Goal: Information Seeking & Learning: Learn about a topic

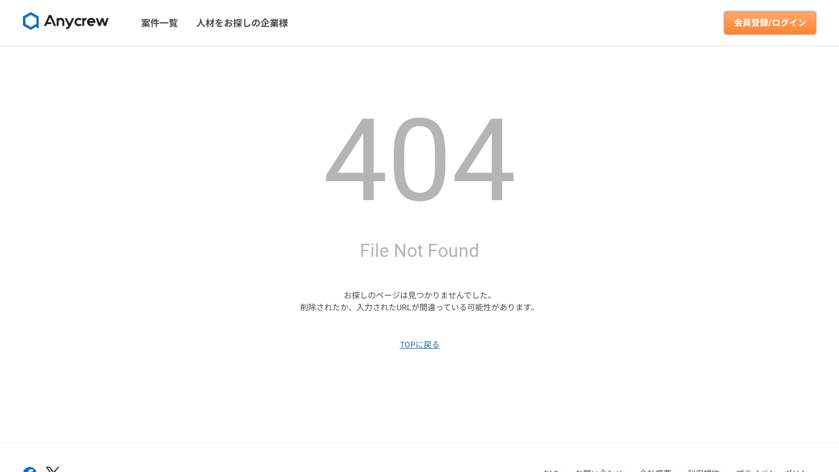
click at [769, 26] on link "会員登録/ログイン" at bounding box center [770, 22] width 92 height 23
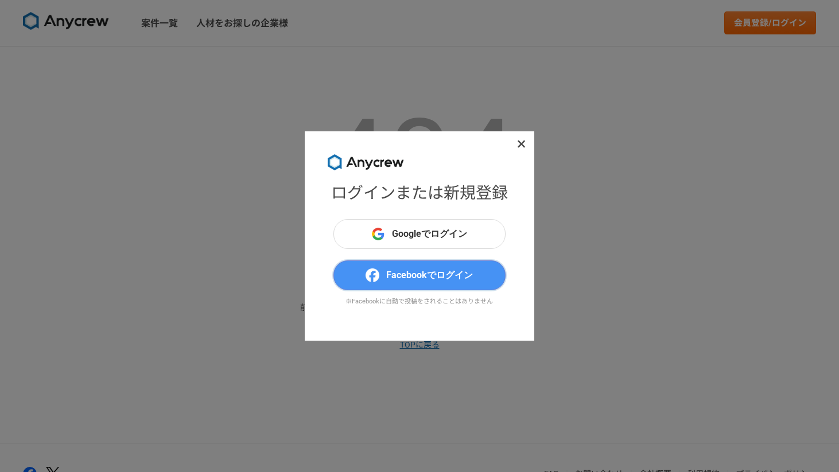
click at [416, 270] on span "Facebookでログイン" at bounding box center [429, 275] width 87 height 14
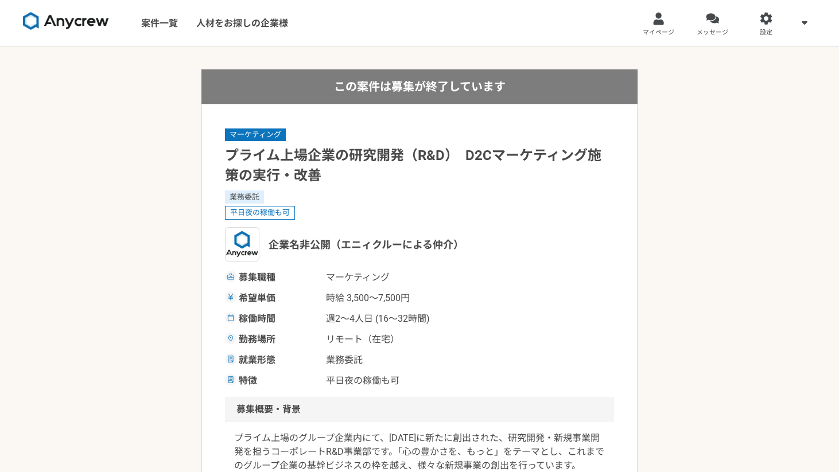
click at [379, 173] on h1 "プライム上場企業の研究開発（R&D）　D2Cマーケティング施策の実行・改善" at bounding box center [419, 166] width 389 height 40
click at [170, 24] on link "案件一覧" at bounding box center [159, 23] width 55 height 46
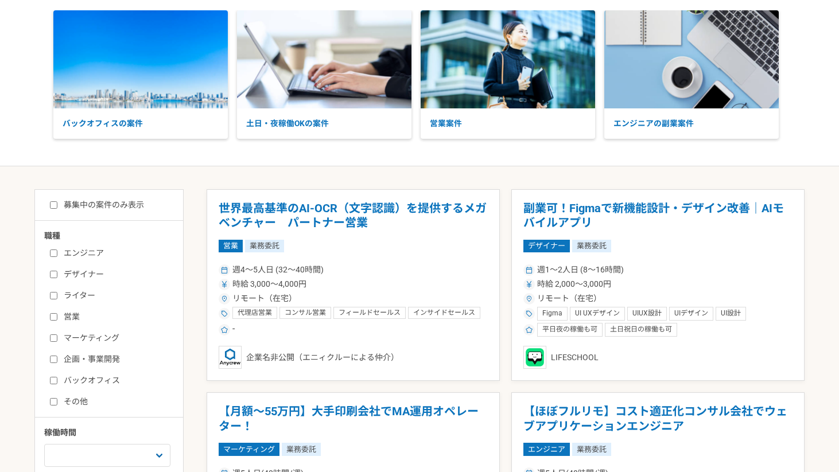
scroll to position [92, 0]
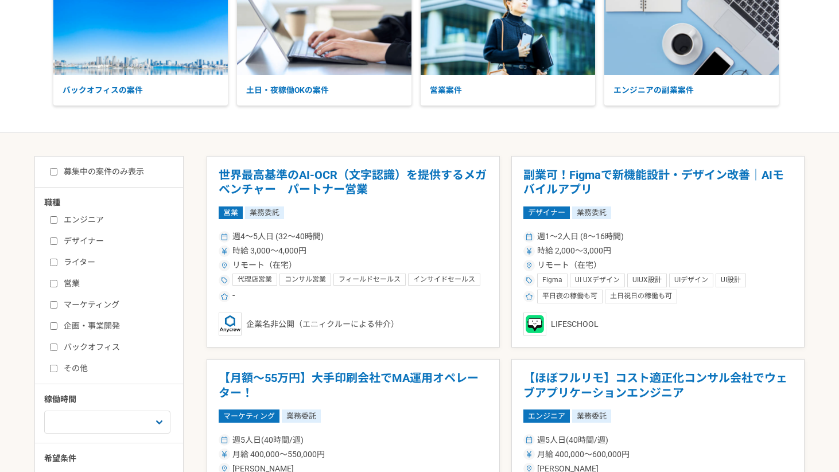
click at [82, 299] on label "マーケティング" at bounding box center [116, 305] width 132 height 12
click at [57, 301] on input "マーケティング" at bounding box center [53, 304] width 7 height 7
checkbox input "true"
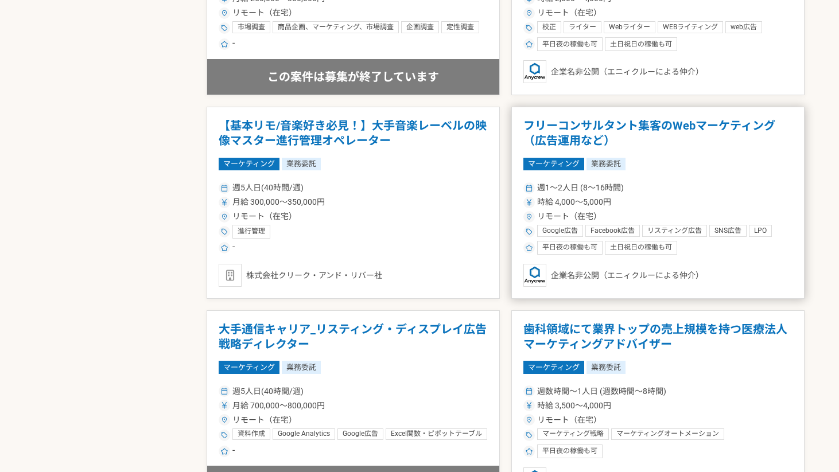
scroll to position [794, 0]
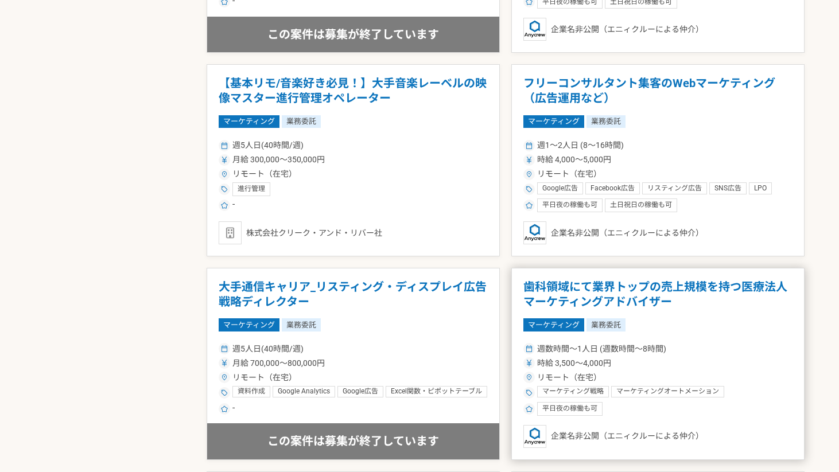
click at [691, 349] on div "週数時間〜1人日 (週数時間〜8時間)" at bounding box center [657, 349] width 269 height 12
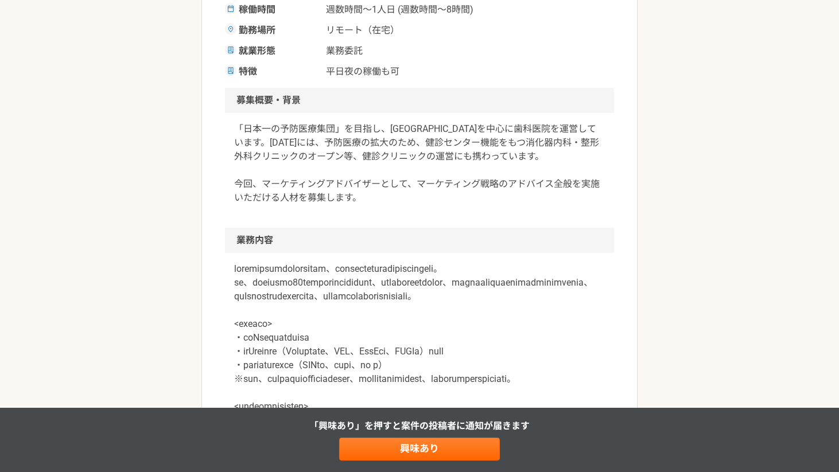
scroll to position [274, 0]
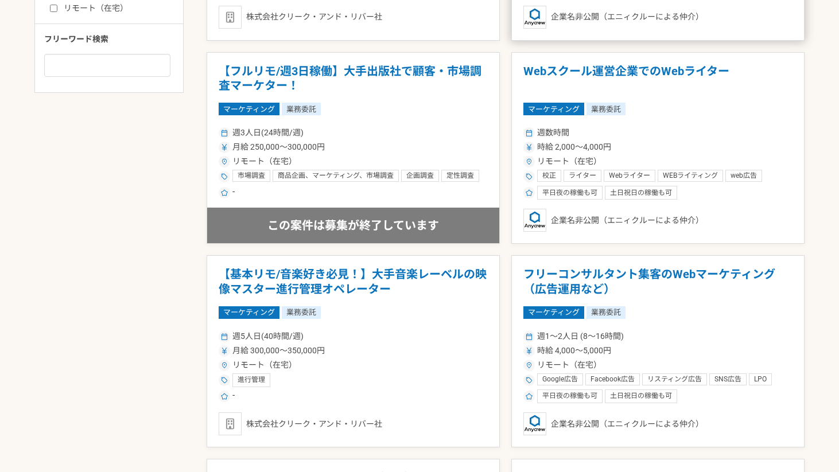
scroll to position [625, 0]
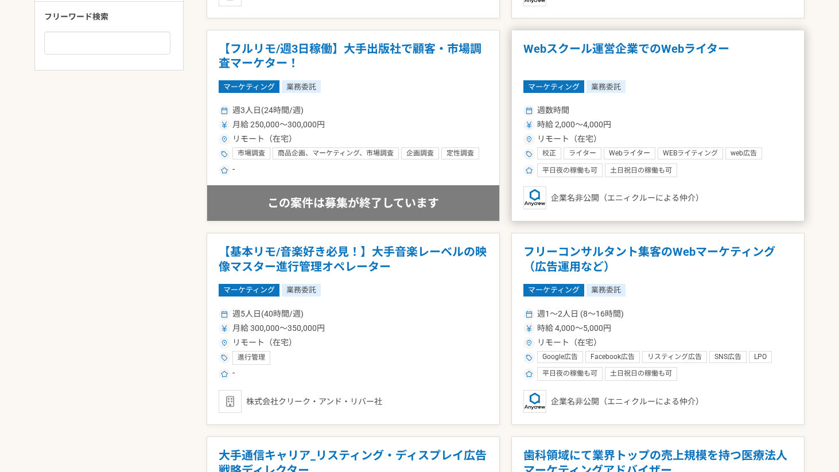
click at [653, 37] on article "Webスクール運営企業でのWebライター マーケティング 業務委託 週数時間 時給 2,000〜4,000円 リモート（在宅） 校正 ライター Webライター…" at bounding box center [657, 126] width 293 height 192
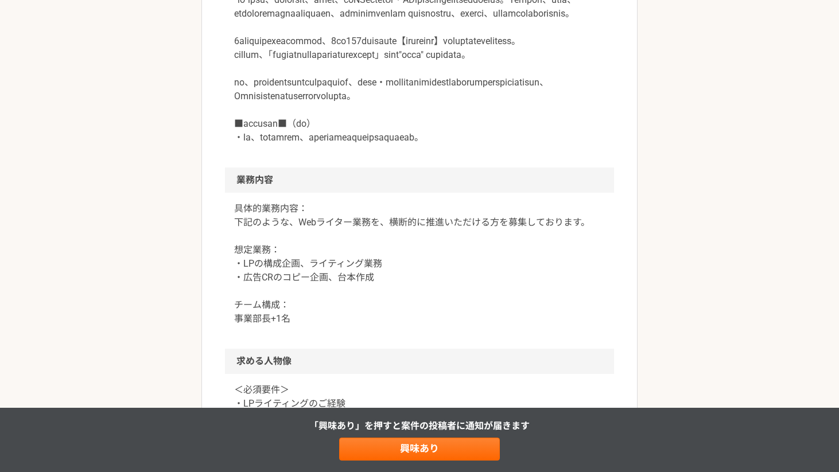
scroll to position [470, 0]
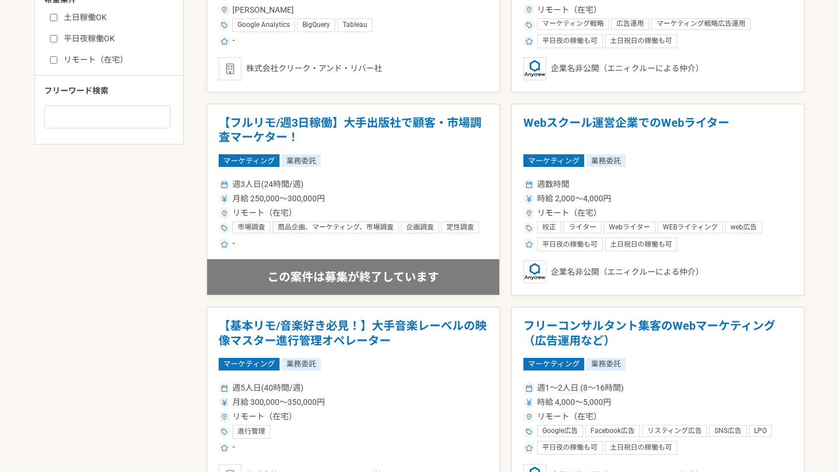
scroll to position [692, 0]
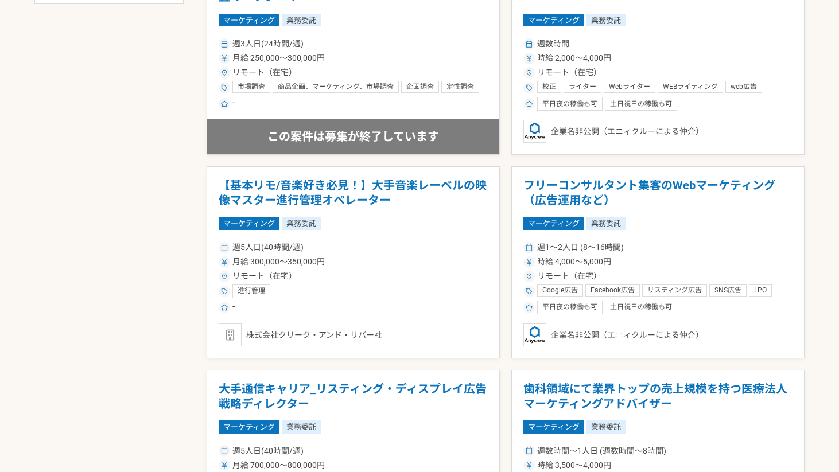
click at [652, 191] on h1 "フリーコンサルタント集客のWebマーケティング（広告運用など）" at bounding box center [657, 192] width 269 height 29
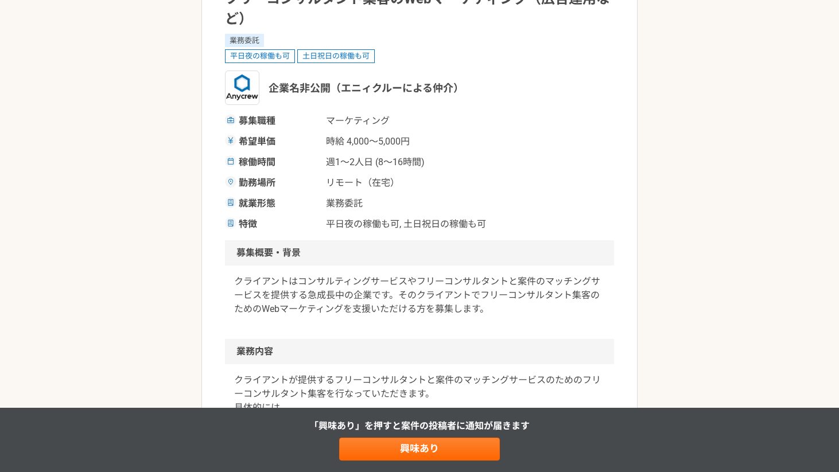
scroll to position [355, 0]
